Goal: Entertainment & Leisure: Consume media (video, audio)

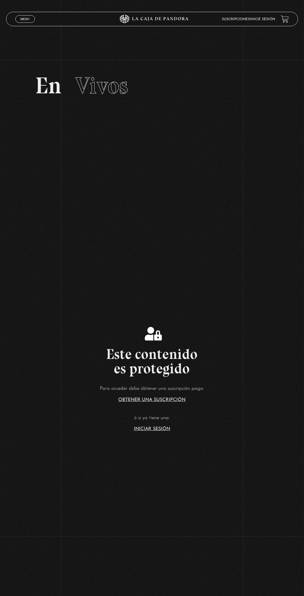
click at [281, 17] on link at bounding box center [285, 19] width 8 height 8
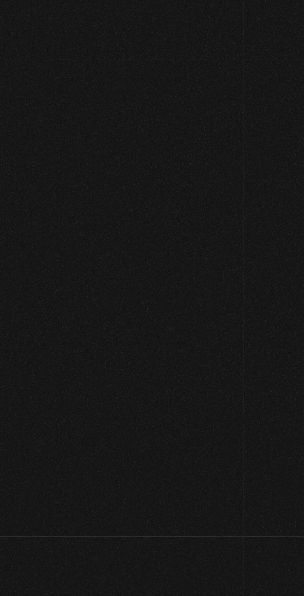
click at [258, 31] on section "Carrito Tu carrito está vacío. Volver a la tienda" at bounding box center [152, 101] width 304 height 203
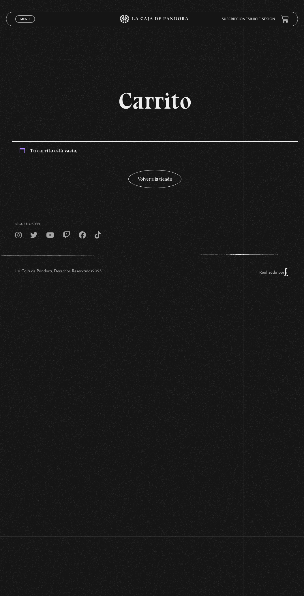
click at [243, 20] on link "Suscripciones" at bounding box center [236, 19] width 28 height 3
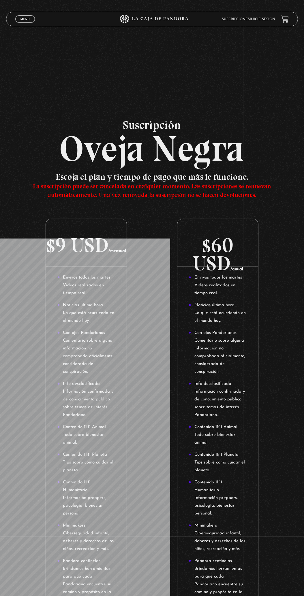
click at [254, 33] on section "Suscripción Oveja Negra Escoja el plan y tiempo de pago que más le funcione. La…" at bounding box center [152, 521] width 304 height 1043
click at [244, 20] on link "Suscripciones" at bounding box center [236, 19] width 28 height 3
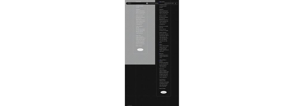
scroll to position [368, 0]
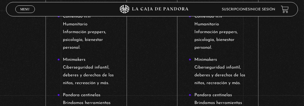
click at [252, 16] on header "Menu Cerrar Suscripciones Inicie sesión" at bounding box center [152, 9] width 292 height 14
click at [254, 5] on header "Menu Cerrar Suscripciones Inicie sesión" at bounding box center [152, 9] width 292 height 14
click at [267, 9] on link "Inicie sesión" at bounding box center [262, 9] width 25 height 3
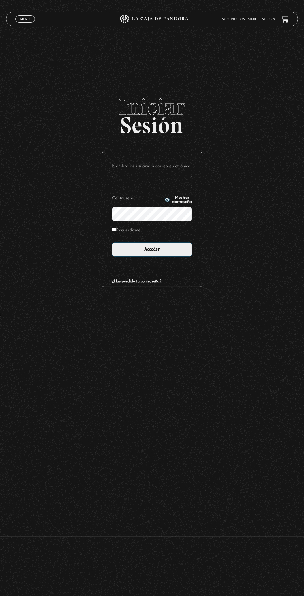
click at [142, 106] on input "Nombre de usuario o correo electrónico" at bounding box center [152, 182] width 80 height 14
type input "stevensr15@hotmail.com"
click at [112, 106] on input "Acceder" at bounding box center [152, 249] width 80 height 14
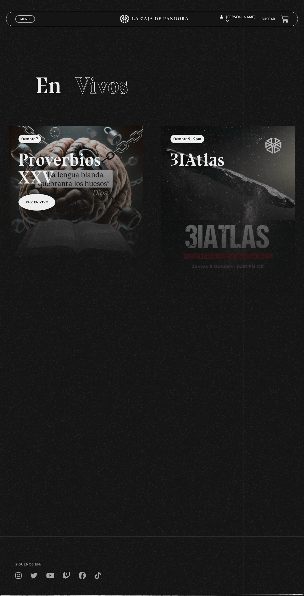
click at [20, 19] on link "Menu Cerrar" at bounding box center [25, 18] width 20 height 7
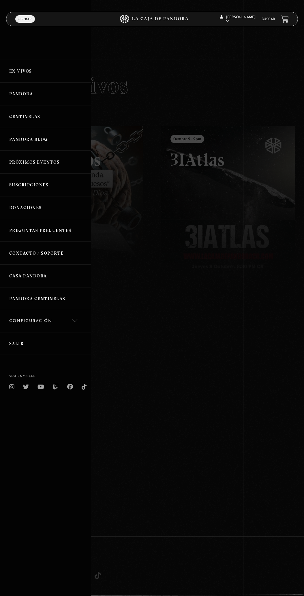
click at [18, 99] on link "Pandora" at bounding box center [45, 93] width 91 height 23
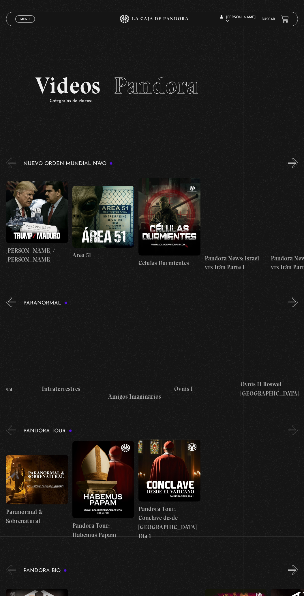
scroll to position [0, 229]
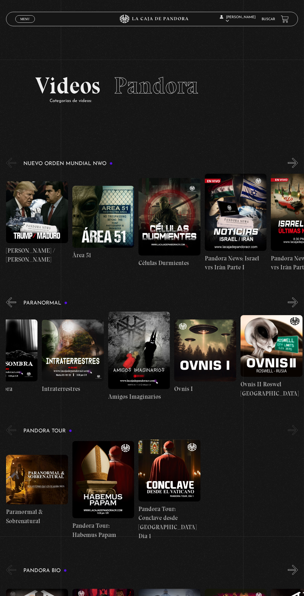
click at [83, 334] on figure at bounding box center [73, 351] width 62 height 62
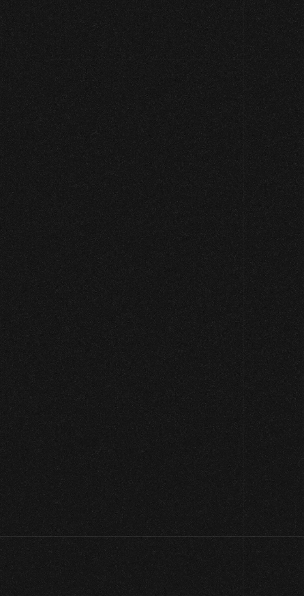
click at [104, 349] on div "La Caja de Pandora, Derechos Reservados 2025 Realizado por" at bounding box center [152, 346] width 304 height 37
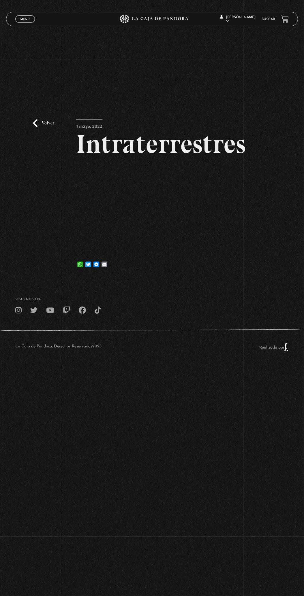
click at [141, 197] on iframe at bounding box center [152, 208] width 152 height 85
